Goal: Transaction & Acquisition: Obtain resource

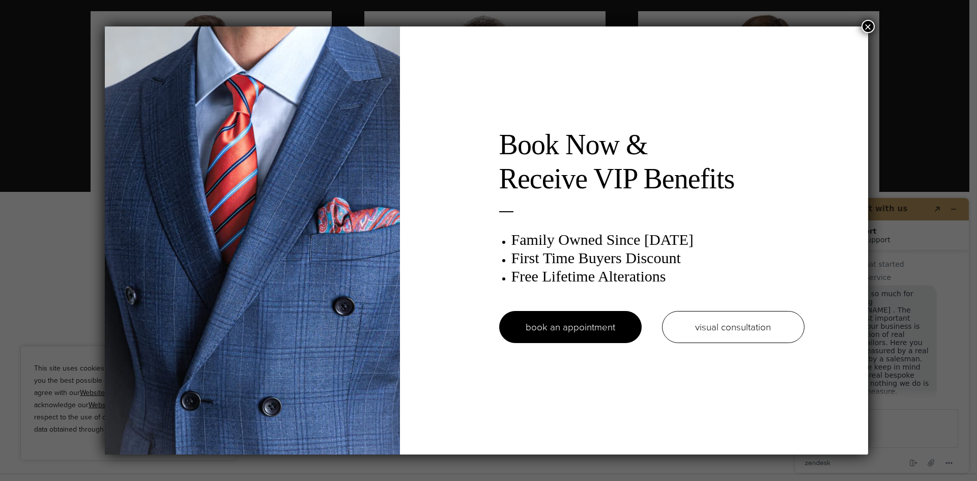
click at [874, 21] on button "×" at bounding box center [867, 26] width 13 height 13
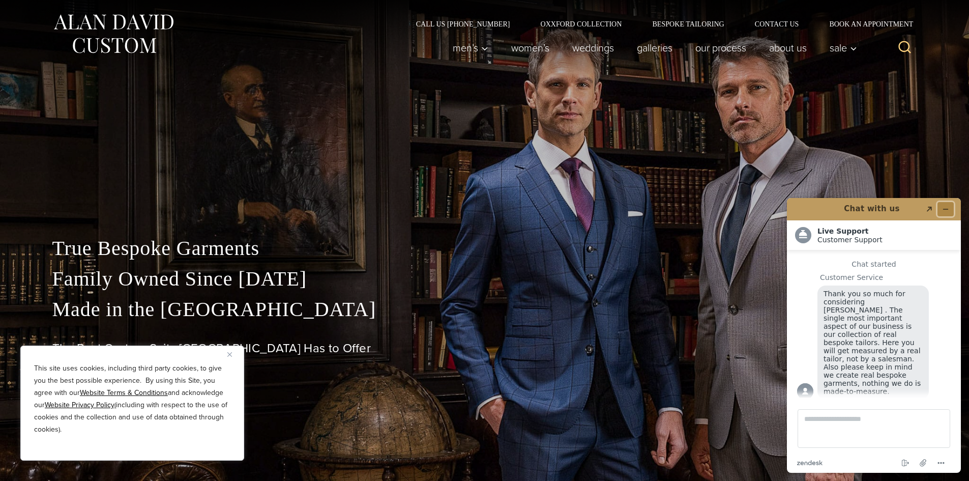
click at [945, 207] on icon "Minimize widget" at bounding box center [945, 209] width 7 height 7
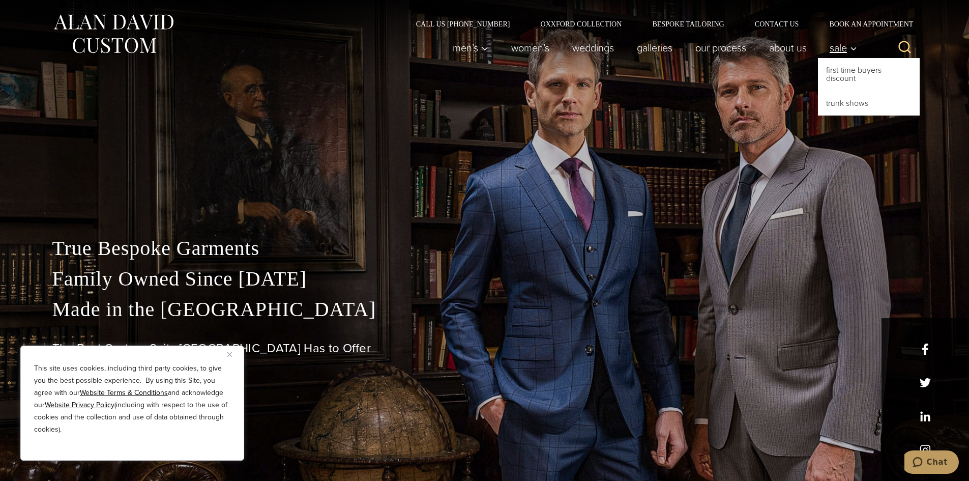
click at [844, 53] on span "Sale" at bounding box center [843, 48] width 27 height 10
click at [846, 82] on link "First-Time Buyers Discount" at bounding box center [869, 74] width 102 height 33
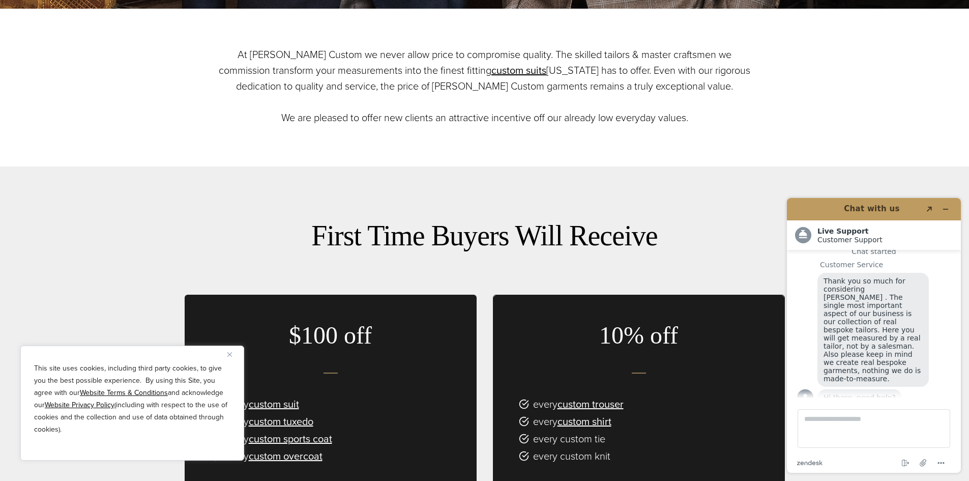
scroll to position [218, 0]
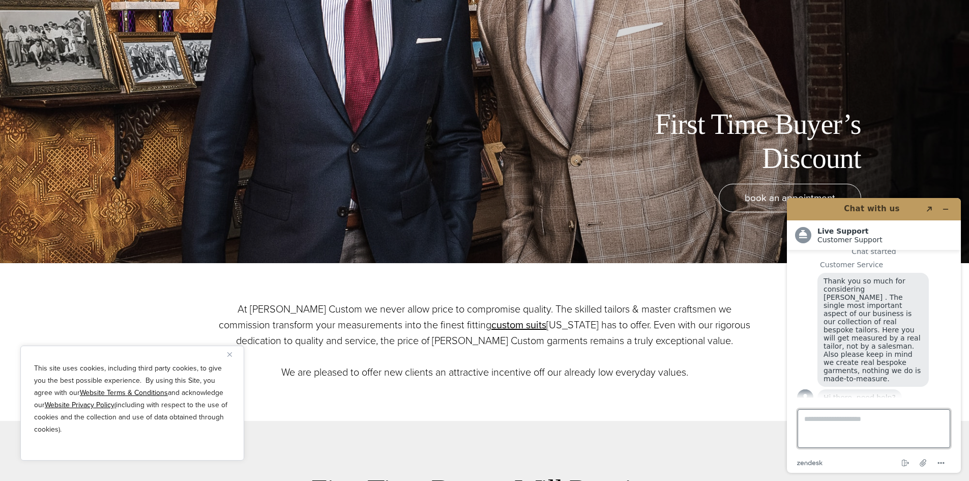
click at [856, 423] on textarea "Type a message here..." at bounding box center [874, 428] width 153 height 39
type textarea "**********"
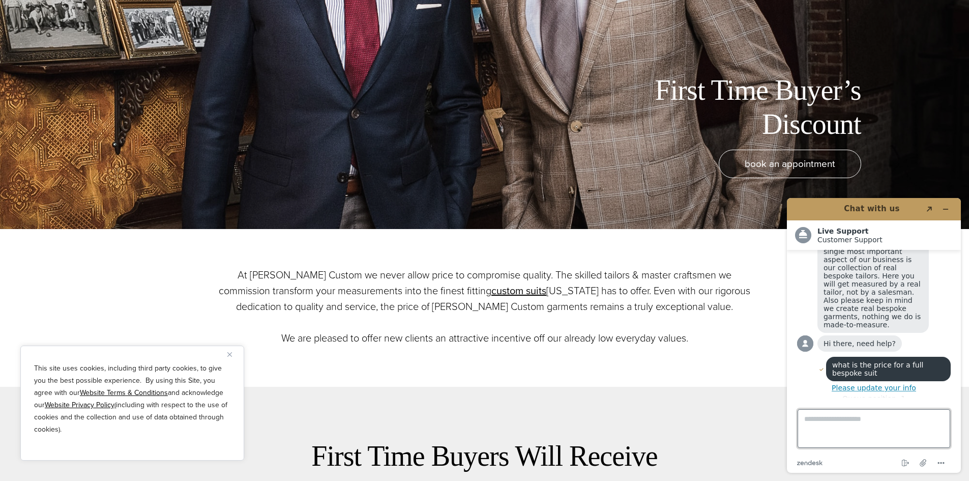
scroll to position [254, 0]
